Goal: Information Seeking & Learning: Check status

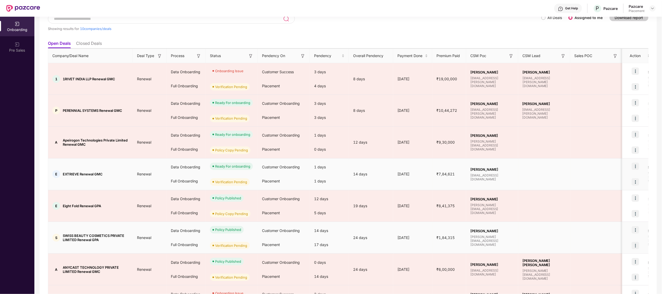
scroll to position [36, 0]
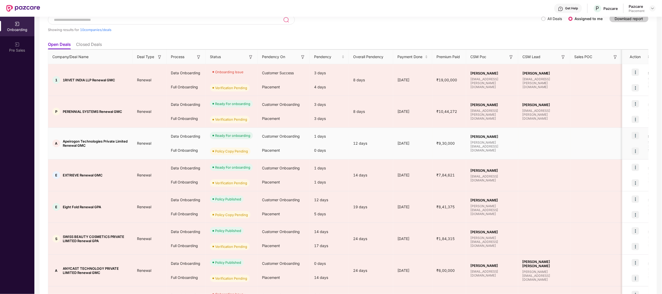
click at [76, 140] on span "Apeirogon Technologies Private Limited Renewal GMC" at bounding box center [96, 143] width 66 height 8
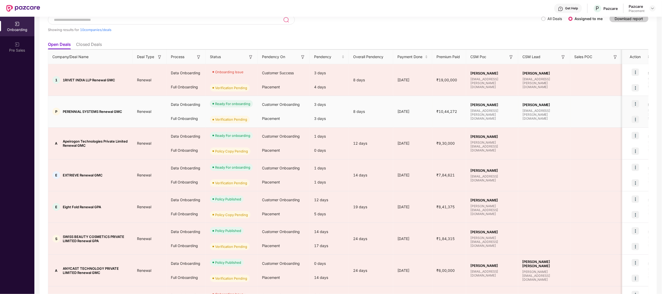
drag, startPoint x: 76, startPoint y: 140, endPoint x: 69, endPoint y: 114, distance: 26.8
click at [69, 114] on div "P PERENNIAL SYSTEMS Renewal GMC" at bounding box center [90, 112] width 85 height 8
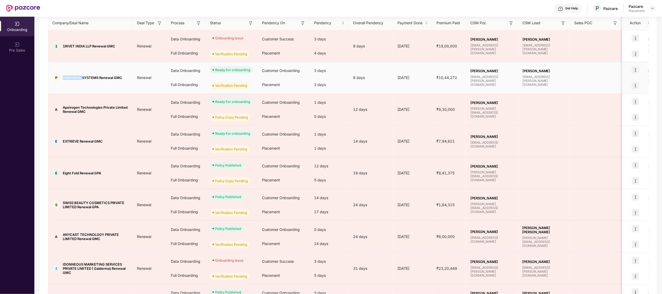
scroll to position [70, 0]
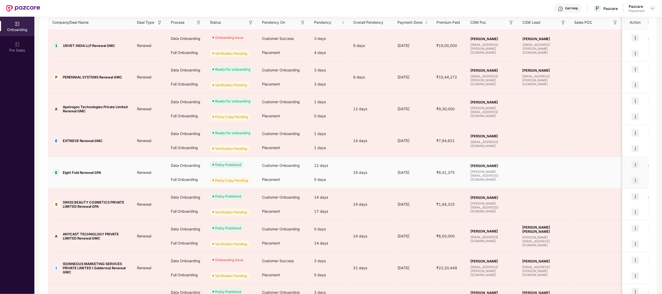
drag, startPoint x: 69, startPoint y: 114, endPoint x: 77, endPoint y: 163, distance: 49.4
click at [77, 163] on td "E Eight Fold Renewal GPA" at bounding box center [90, 173] width 85 height 32
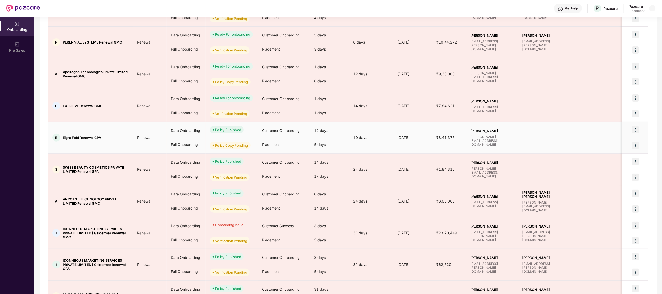
scroll to position [144, 0]
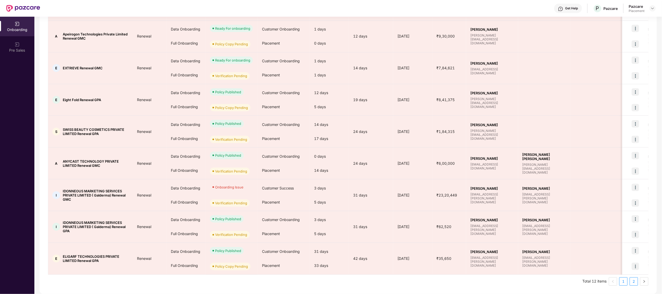
click at [634, 282] on link "2" at bounding box center [634, 281] width 8 height 8
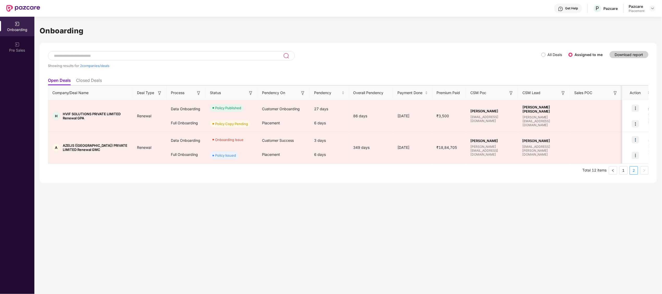
scroll to position [0, 0]
click at [622, 171] on link "1" at bounding box center [624, 170] width 8 height 8
